Goal: Task Accomplishment & Management: Use online tool/utility

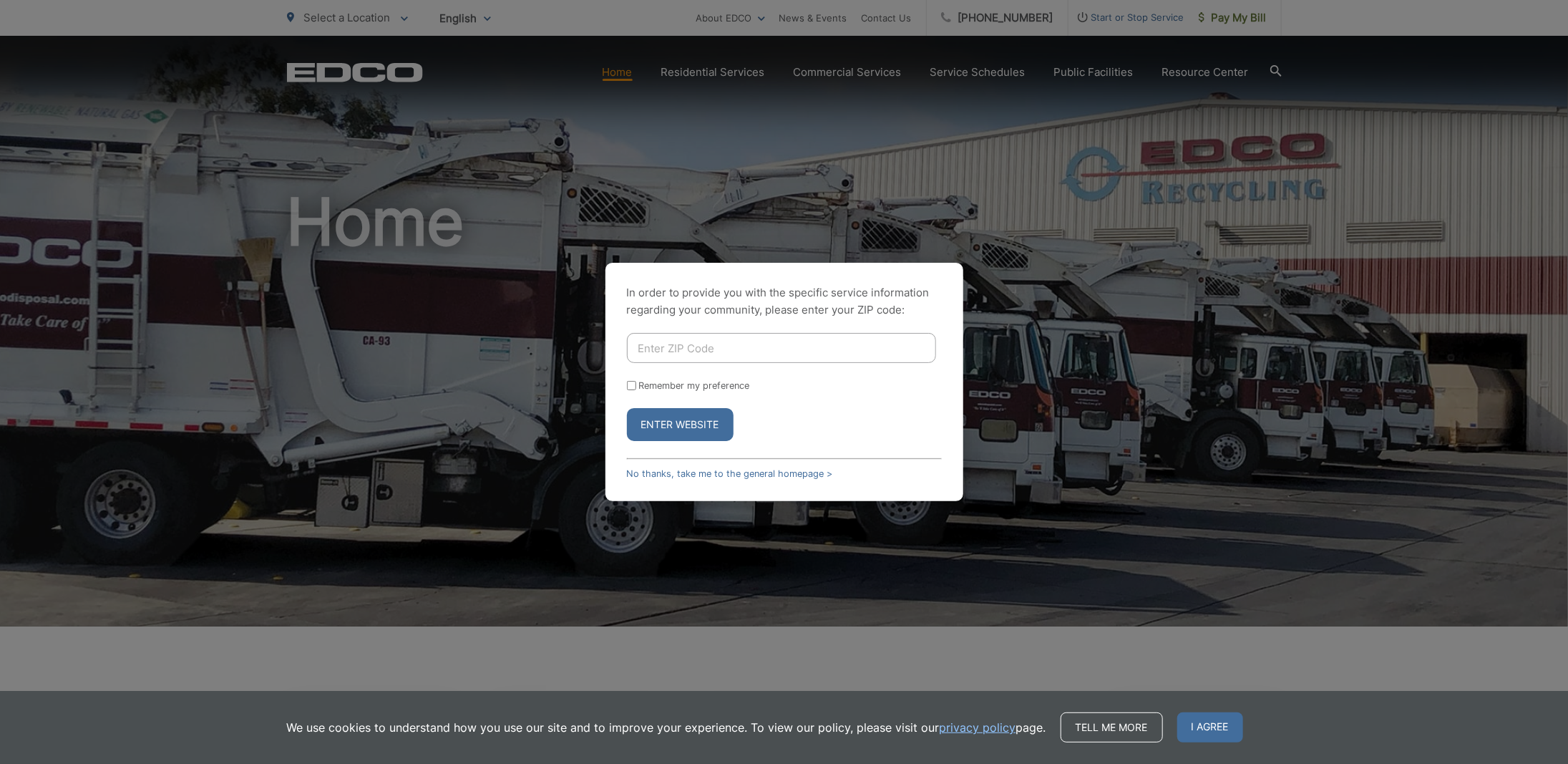
type input "92069"
click at [684, 382] on label "Remember my preference" at bounding box center [695, 386] width 111 height 11
click at [636, 382] on input "Remember my preference" at bounding box center [632, 385] width 9 height 9
checkbox input "true"
click at [678, 426] on button "Enter Website" at bounding box center [680, 425] width 107 height 33
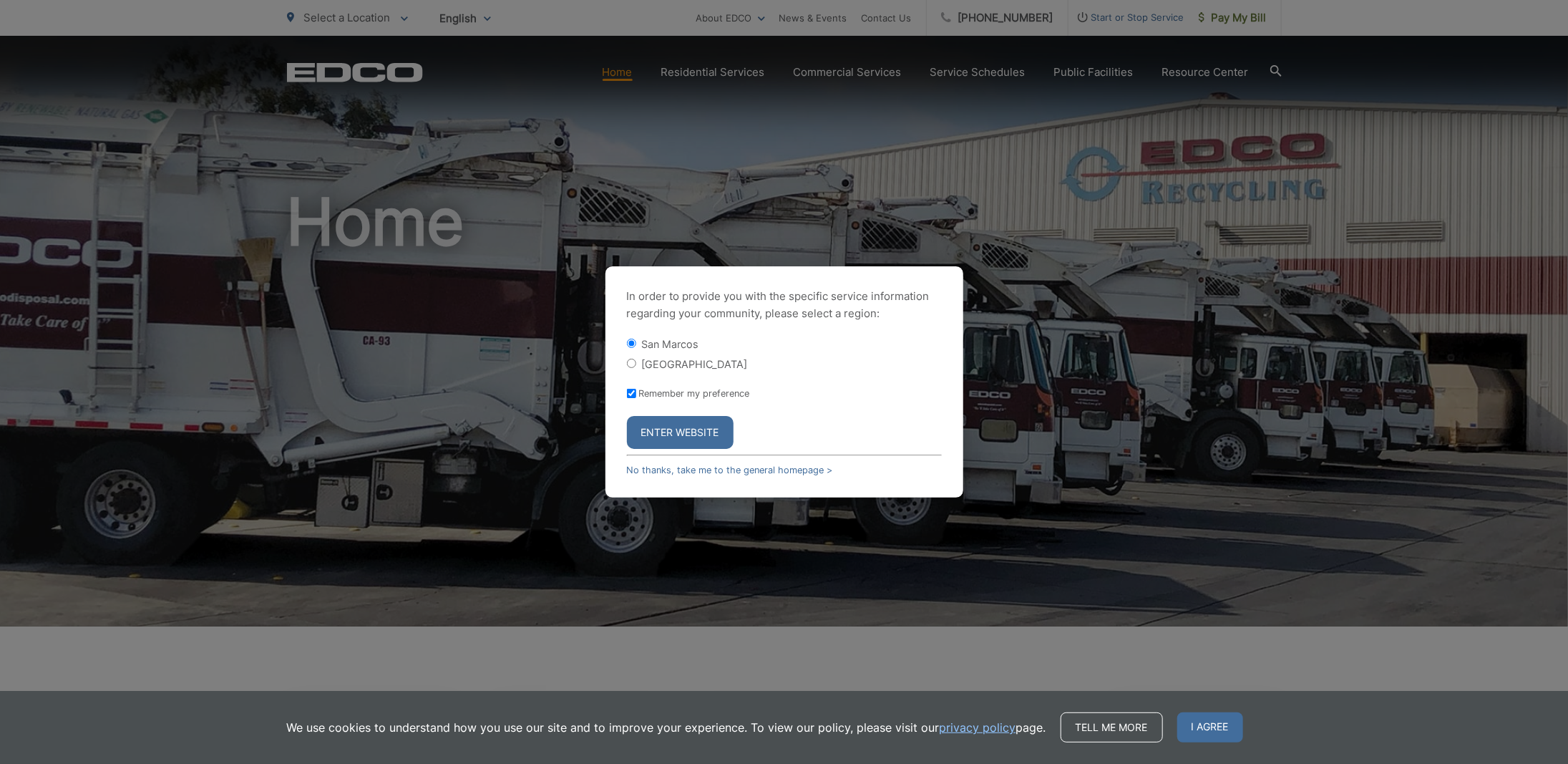
click at [678, 426] on button "Enter Website" at bounding box center [680, 432] width 107 height 33
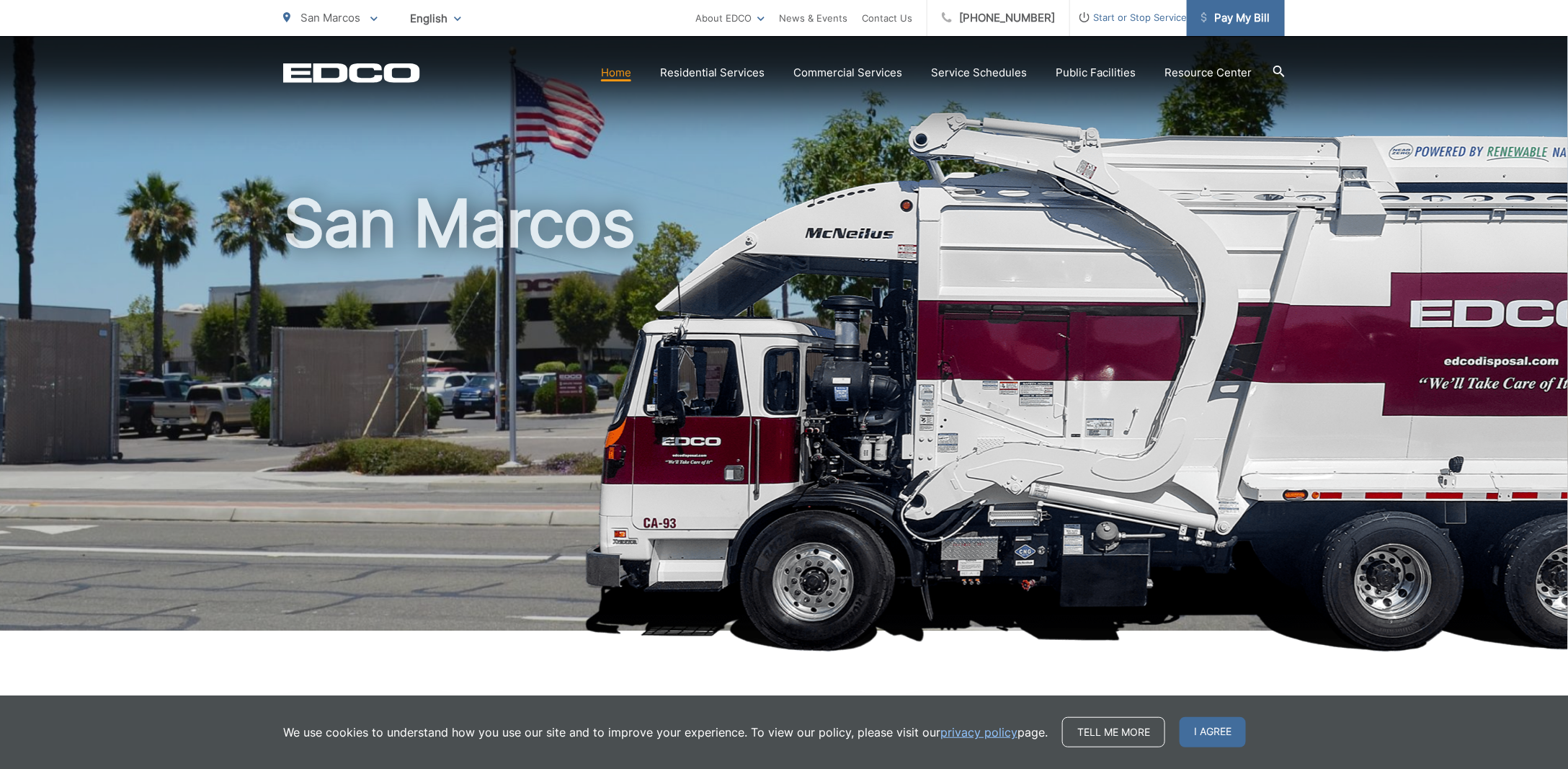
click at [1259, 18] on span "Pay My Bill" at bounding box center [1236, 17] width 69 height 17
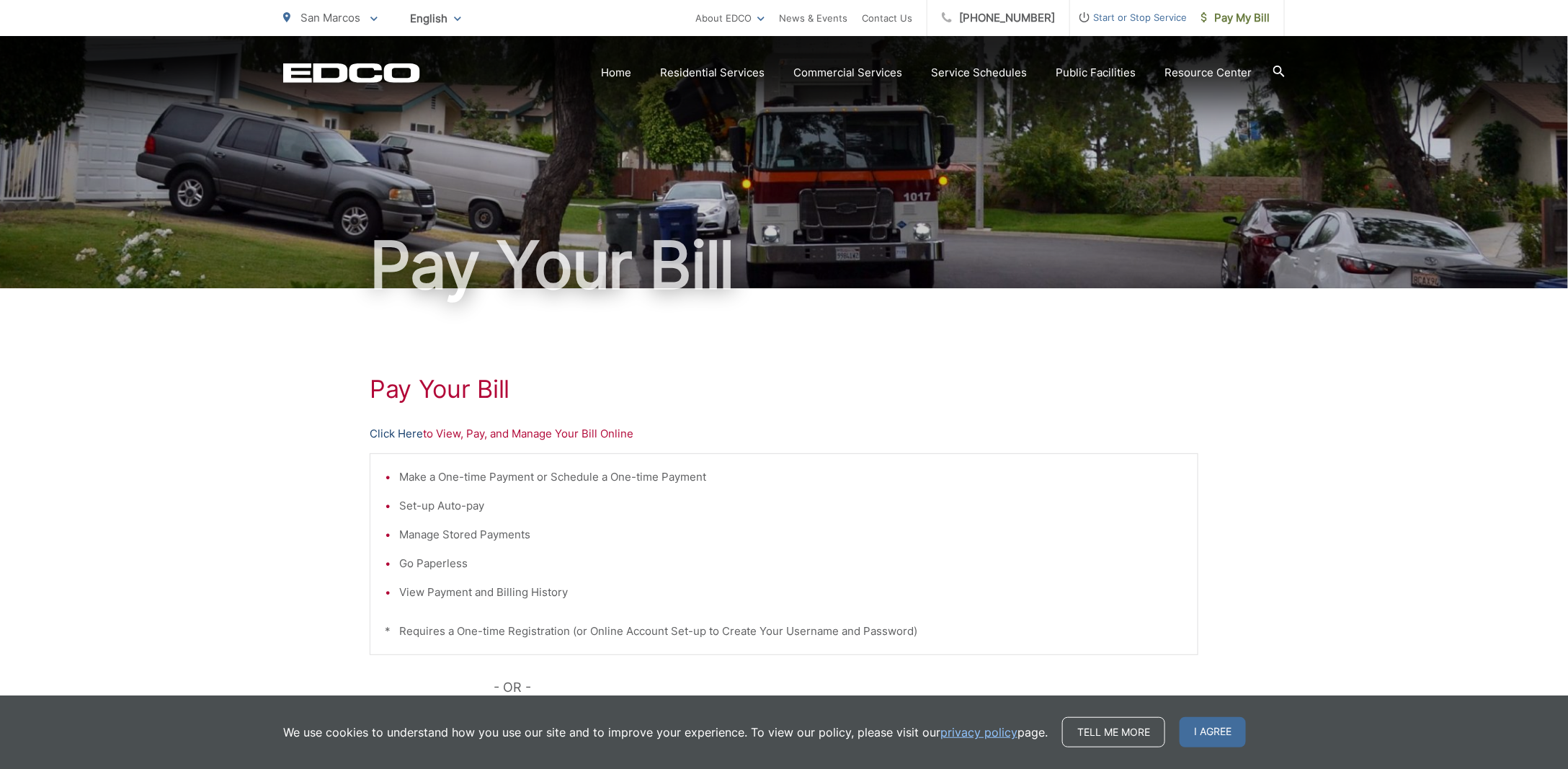
click at [392, 430] on link "Click Here" at bounding box center [396, 434] width 53 height 17
